Goal: Information Seeking & Learning: Learn about a topic

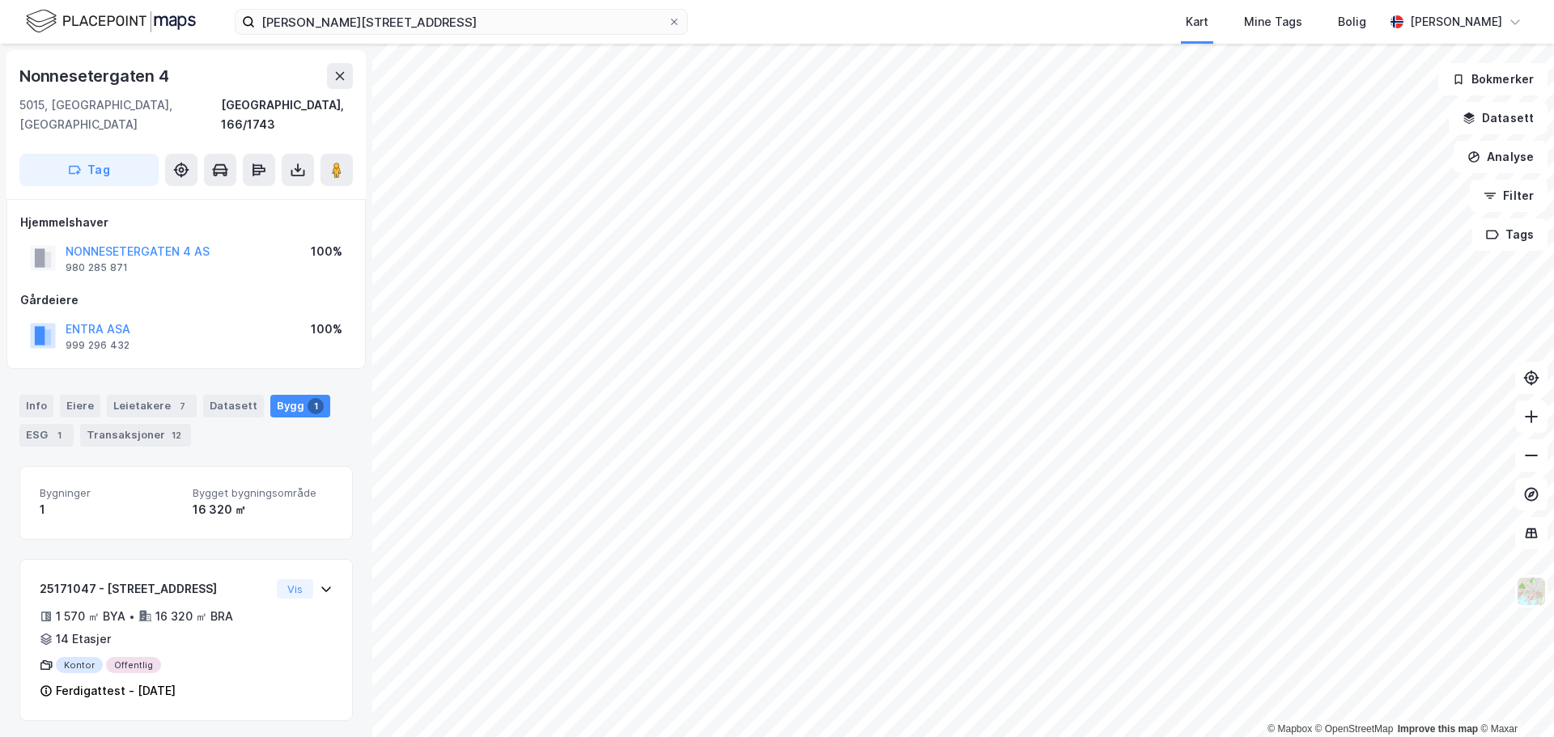
click at [1077, 737] on html "[PERSON_NAME][STREET_ADDRESS] Kart Mine Tags Bolig [PERSON_NAME] © Mapbox © Ope…" at bounding box center [777, 368] width 1554 height 737
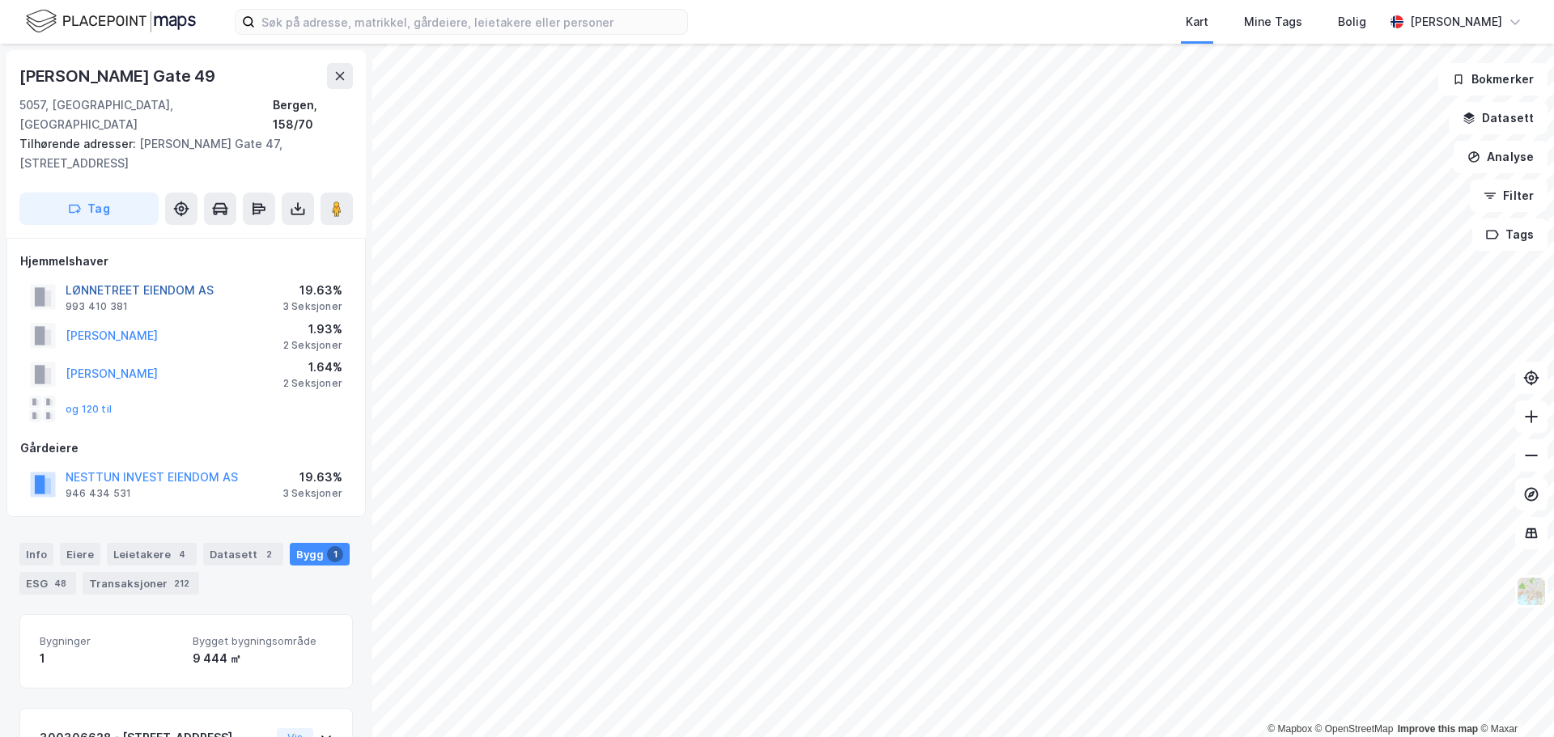
click at [0, 0] on button "LØNNETREET EIENDOM AS" at bounding box center [0, 0] width 0 height 0
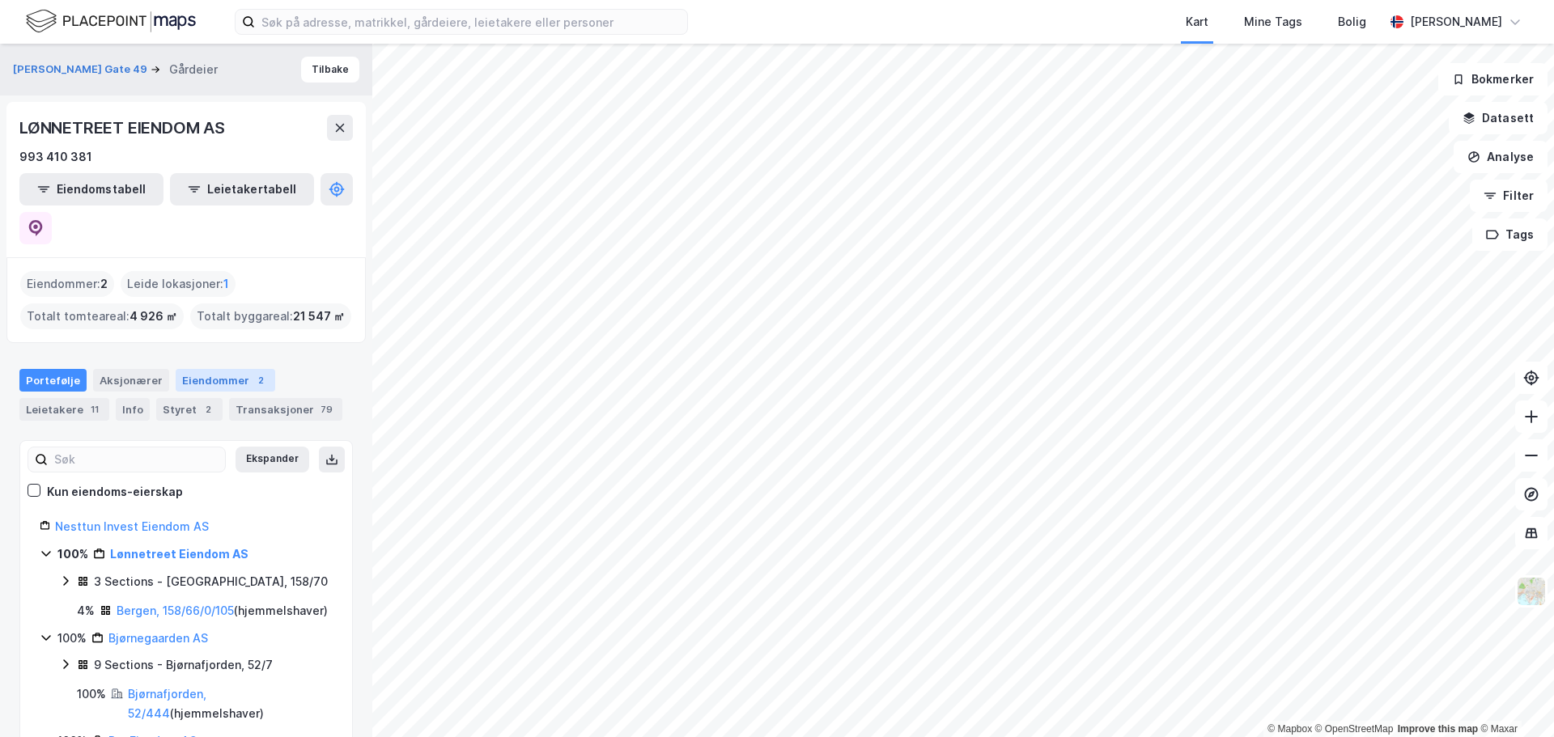
click at [236, 369] on div "Eiendommer 2" at bounding box center [226, 380] width 100 height 23
